Goal: Task Accomplishment & Management: Use online tool/utility

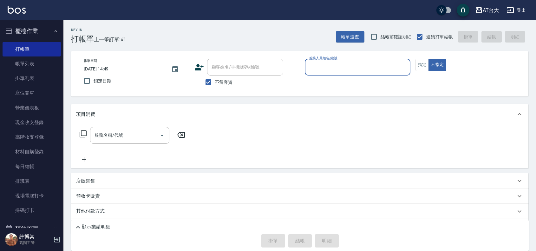
click at [362, 71] on input "服務人員姓名/編號" at bounding box center [358, 67] width 100 height 11
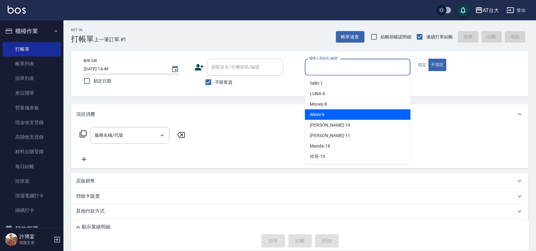
click at [383, 111] on div "Winni -9" at bounding box center [358, 114] width 106 height 10
type input "Winni-9"
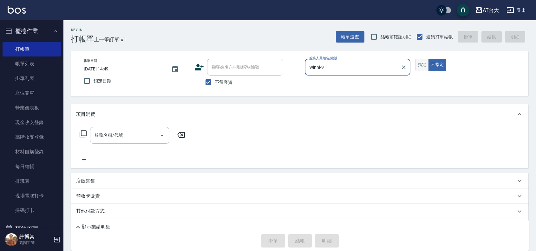
click at [422, 69] on button "指定" at bounding box center [423, 65] width 14 height 12
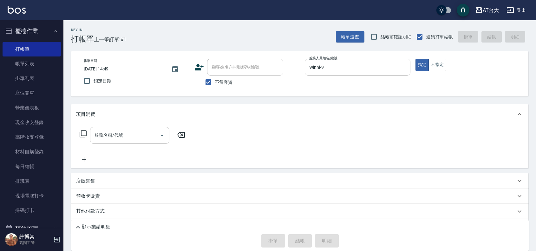
click at [149, 131] on input "服務名稱/代號" at bounding box center [125, 135] width 64 height 11
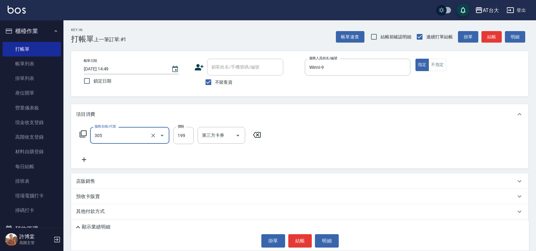
type input "剪髮(305)"
type input "250"
click at [303, 241] on button "結帳" at bounding box center [300, 240] width 24 height 13
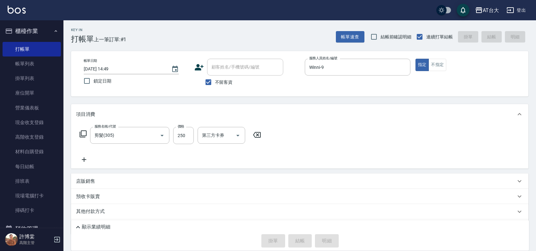
type input "[DATE] 15:21"
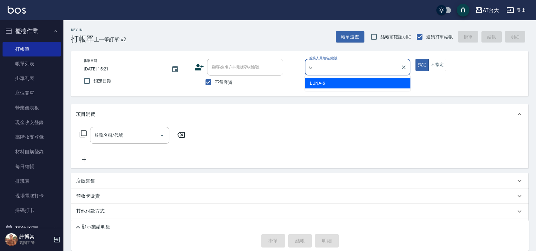
type input "LUNA-6"
type button "true"
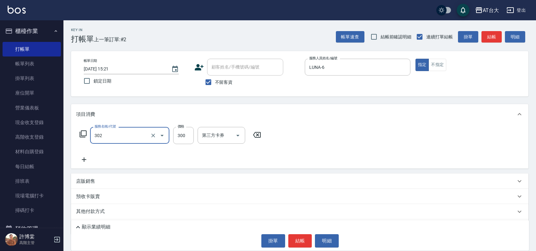
type input "剪髮(302)"
type input "450"
click at [298, 246] on button "結帳" at bounding box center [300, 240] width 24 height 13
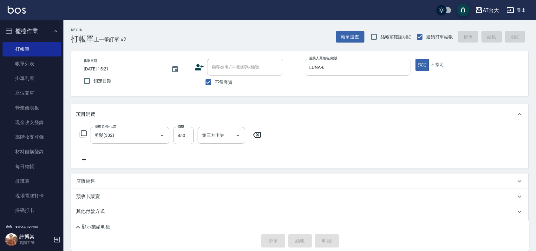
type input "[DATE] 15:26"
